Goal: Book appointment/travel/reservation

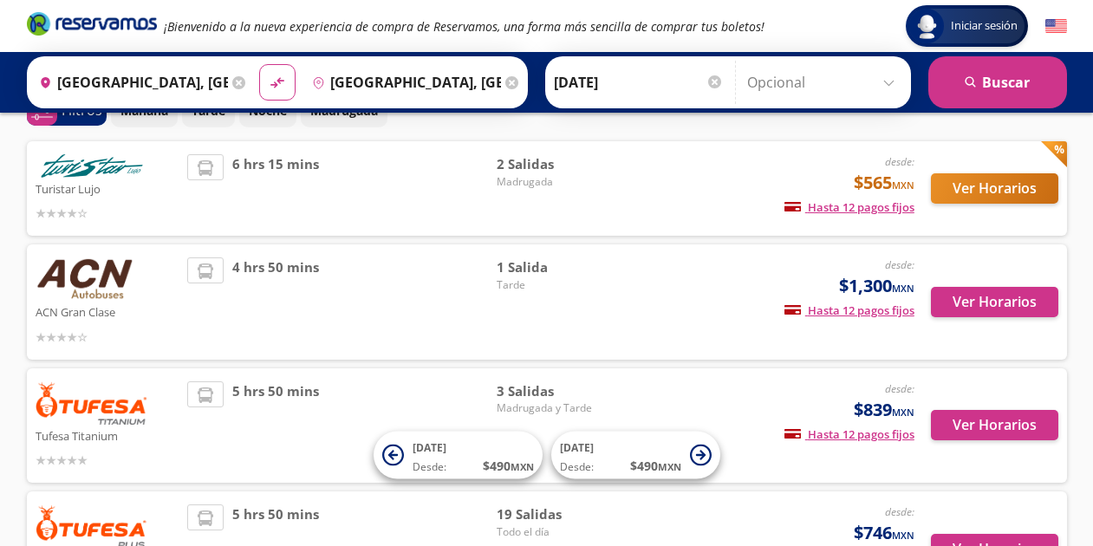
scroll to position [97, 0]
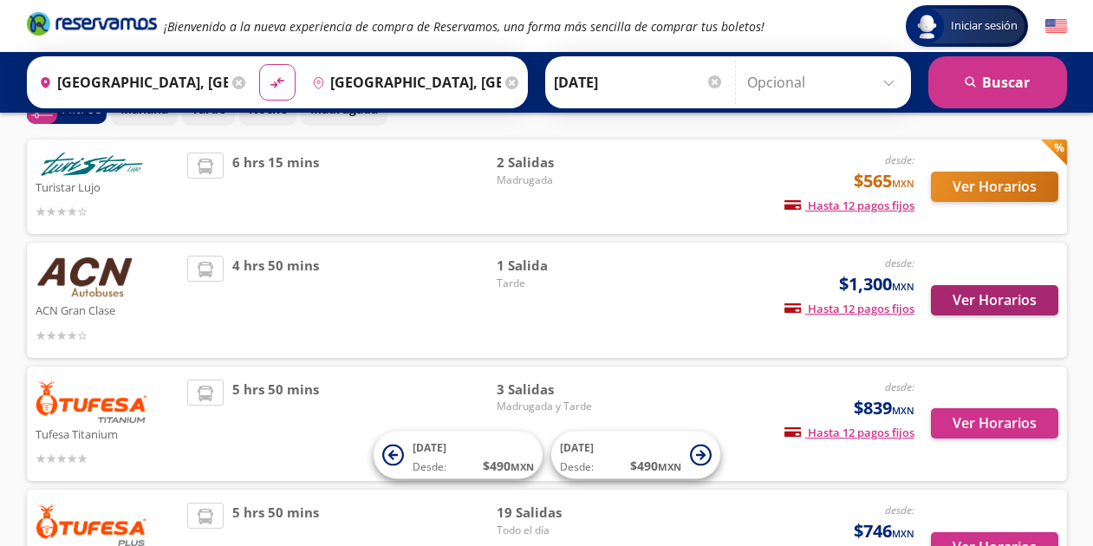
click at [975, 304] on button "Ver Horarios" at bounding box center [994, 300] width 127 height 30
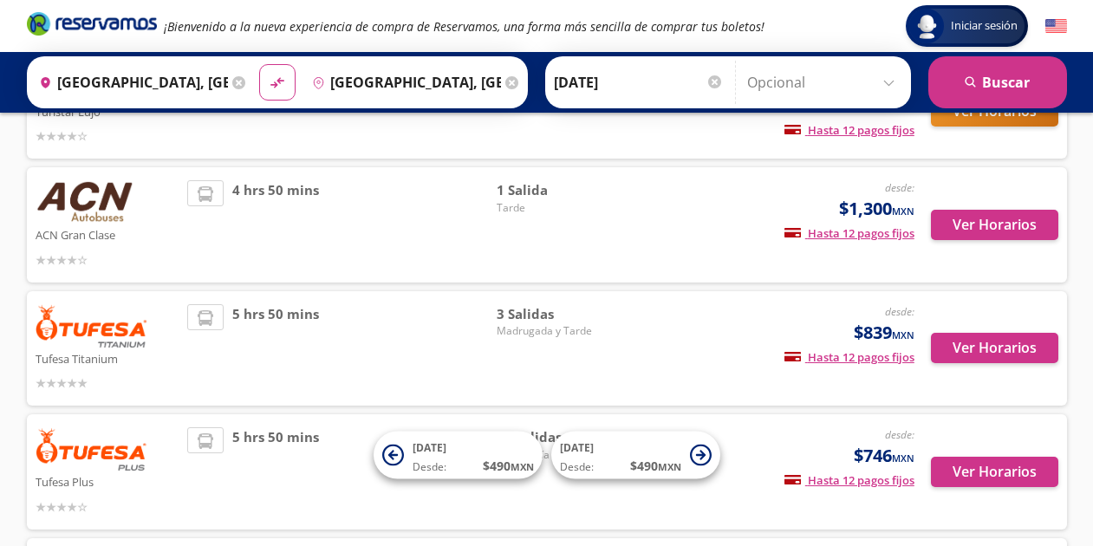
scroll to position [175, 0]
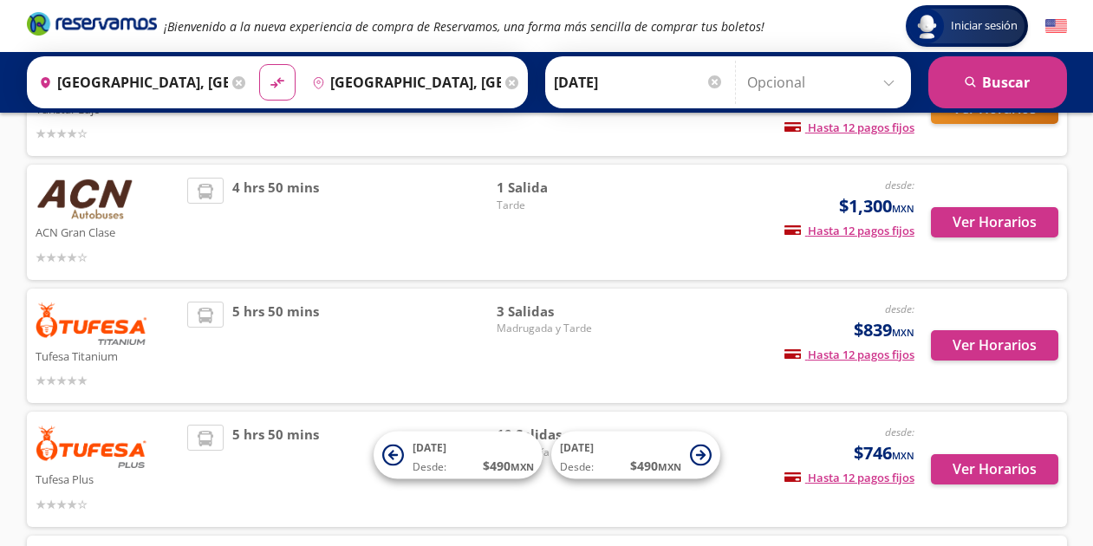
click at [446, 318] on div "5 hrs 50 mins" at bounding box center [342, 346] width 310 height 89
click at [997, 341] on button "Ver Horarios" at bounding box center [994, 345] width 127 height 30
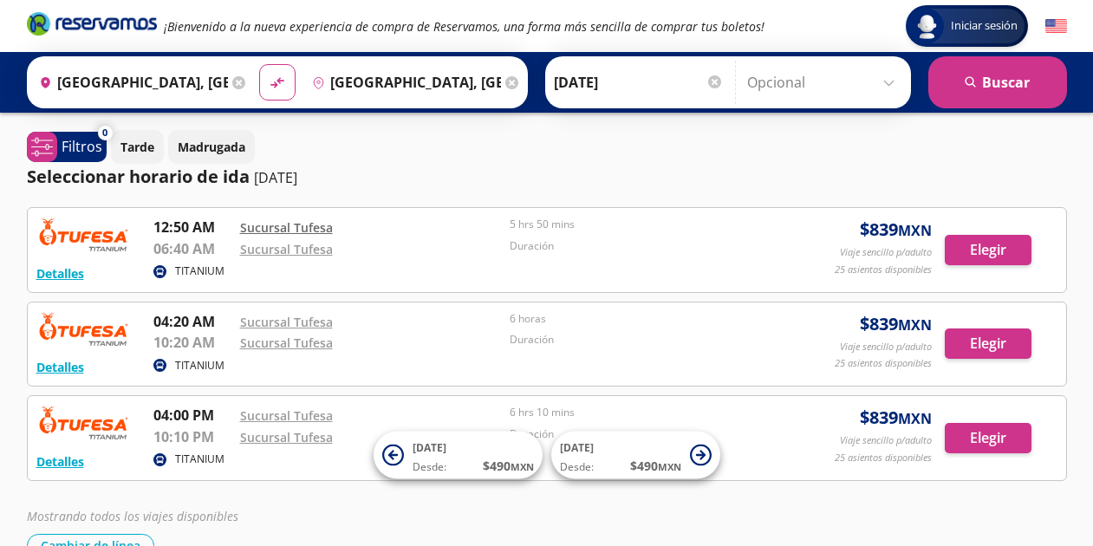
click at [292, 228] on link "Sucursal Tufesa" at bounding box center [286, 227] width 93 height 16
click at [71, 273] on button "Detalles" at bounding box center [60, 273] width 48 height 18
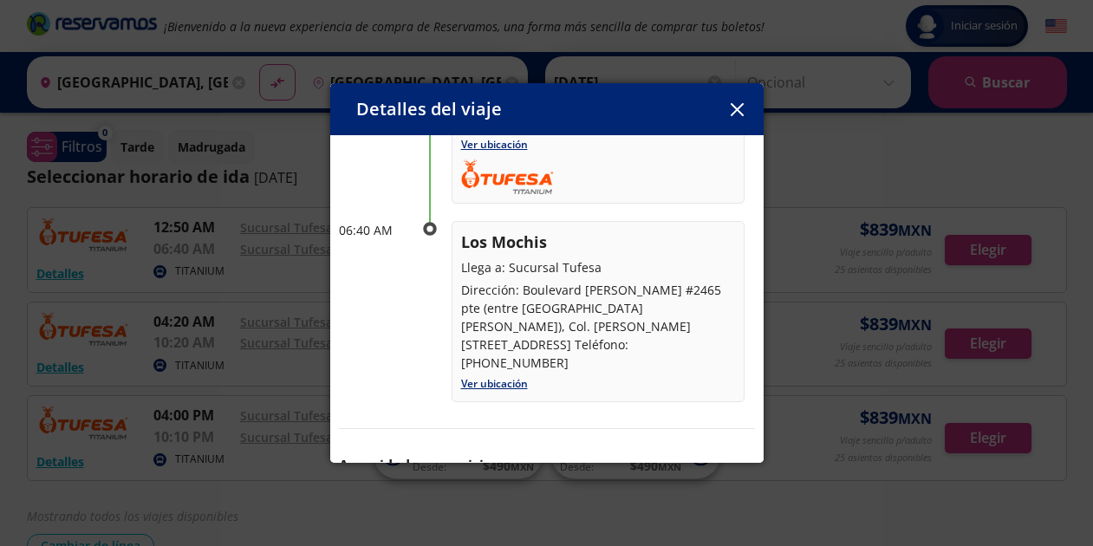
scroll to position [241, 0]
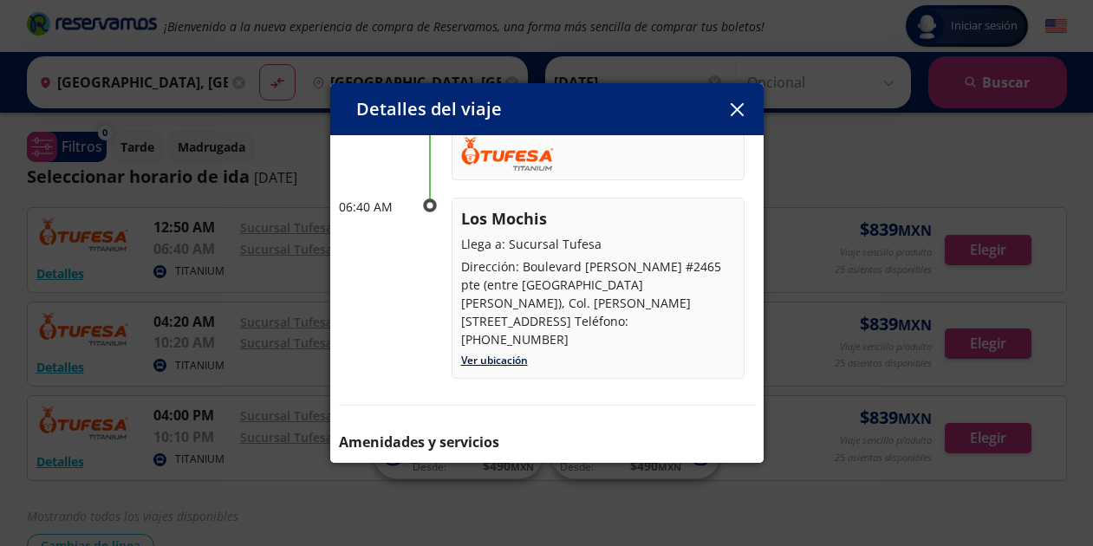
click at [510, 353] on link "Ver ubicación" at bounding box center [494, 360] width 67 height 15
click at [738, 118] on button "button" at bounding box center [738, 109] width 26 height 26
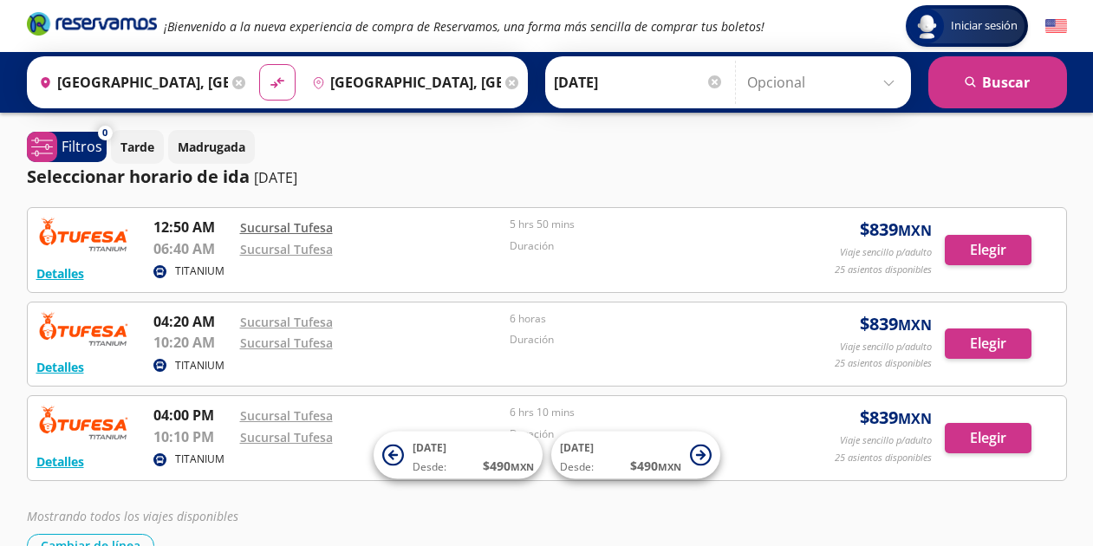
click at [279, 228] on link "Sucursal Tufesa" at bounding box center [286, 227] width 93 height 16
click at [68, 272] on button "Detalles" at bounding box center [60, 273] width 48 height 18
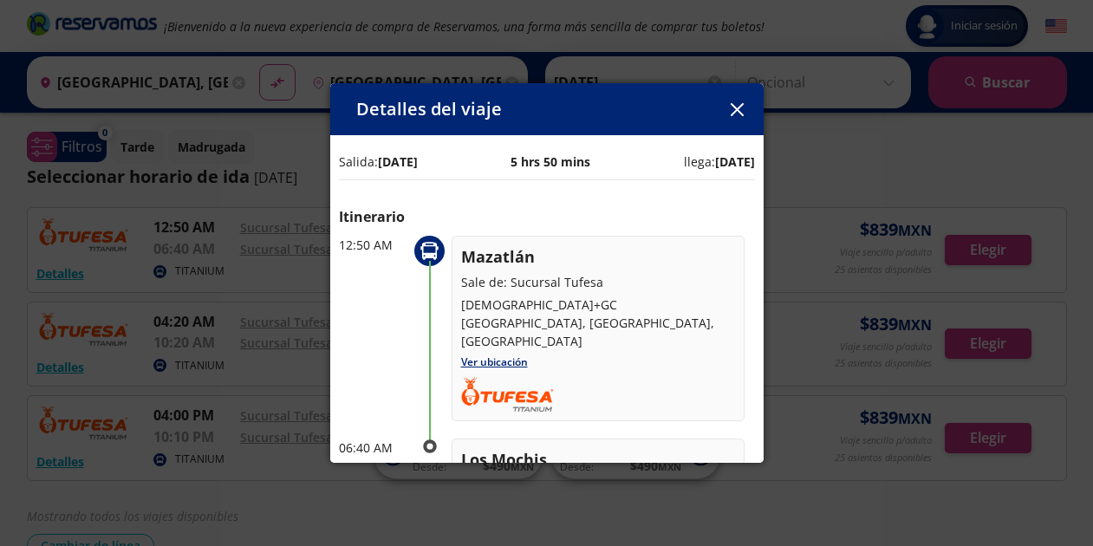
scroll to position [0, 0]
click at [745, 114] on button "button" at bounding box center [738, 109] width 26 height 26
